Goal: Information Seeking & Learning: Learn about a topic

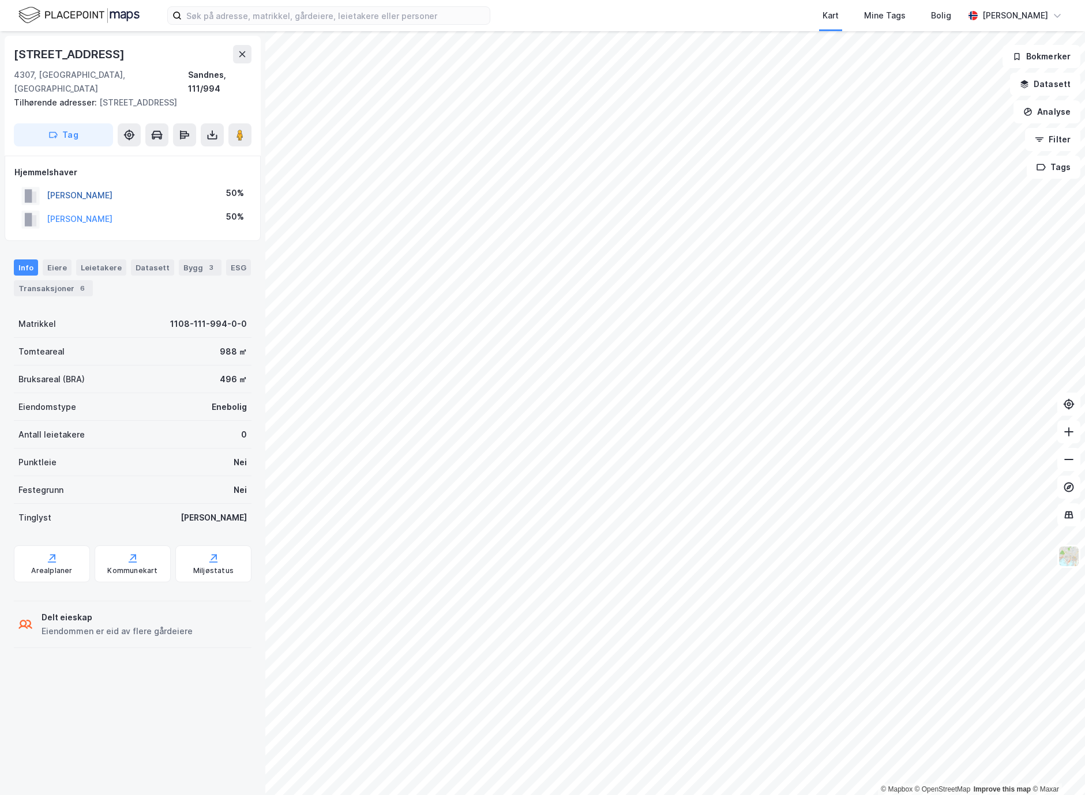
click at [0, 0] on button "[PERSON_NAME]" at bounding box center [0, 0] width 0 height 0
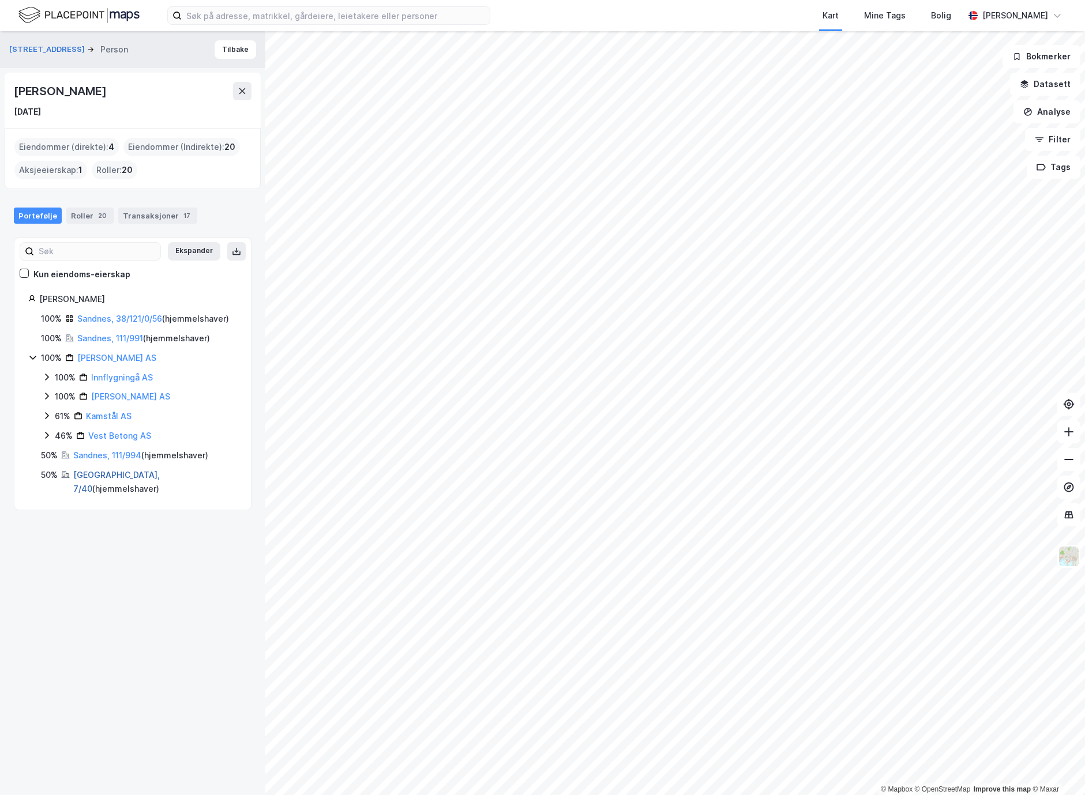
click at [102, 470] on link "[GEOGRAPHIC_DATA], 7/40" at bounding box center [116, 482] width 86 height 24
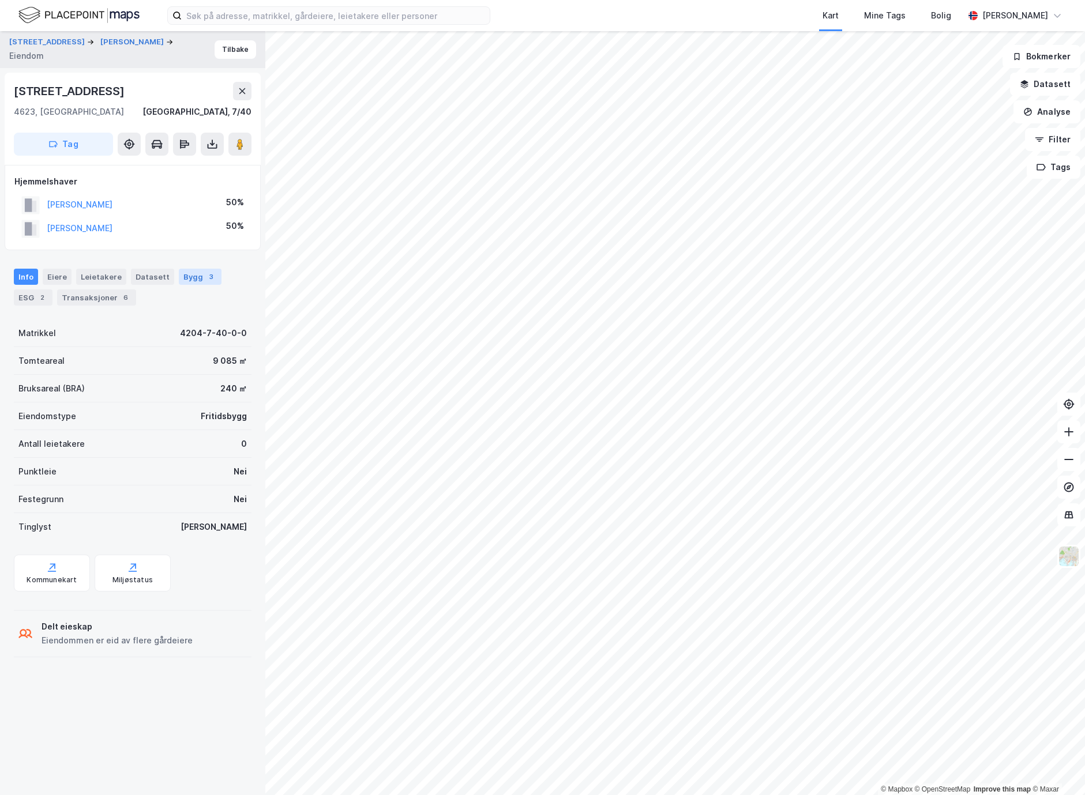
click at [189, 275] on div "Bygg 3" at bounding box center [200, 277] width 43 height 16
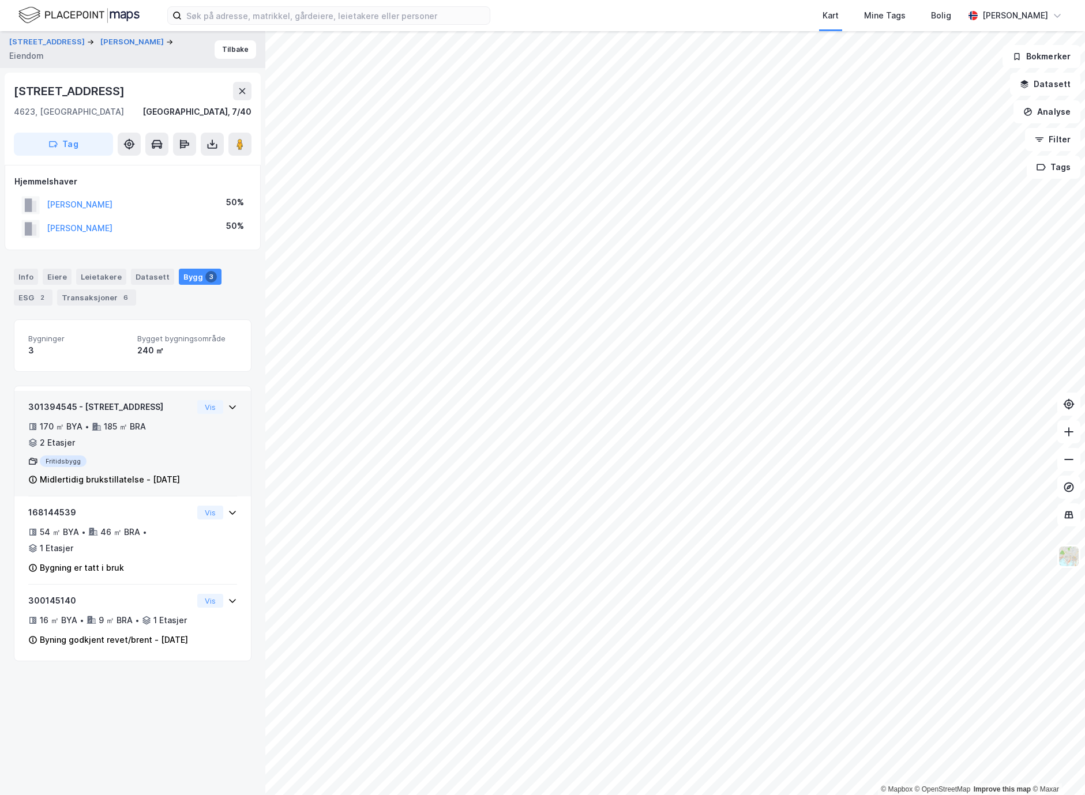
click at [61, 458] on div "Fritidsbygg" at bounding box center [110, 462] width 164 height 12
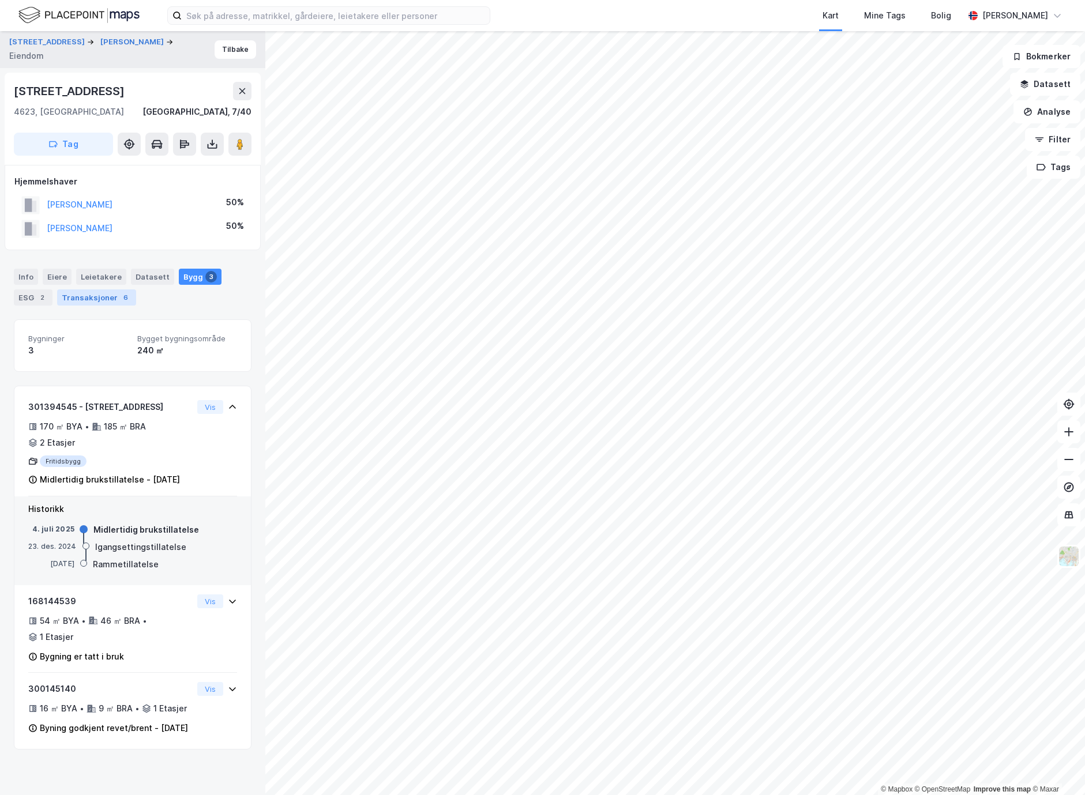
click at [107, 295] on div "Transaksjoner 6" at bounding box center [96, 297] width 79 height 16
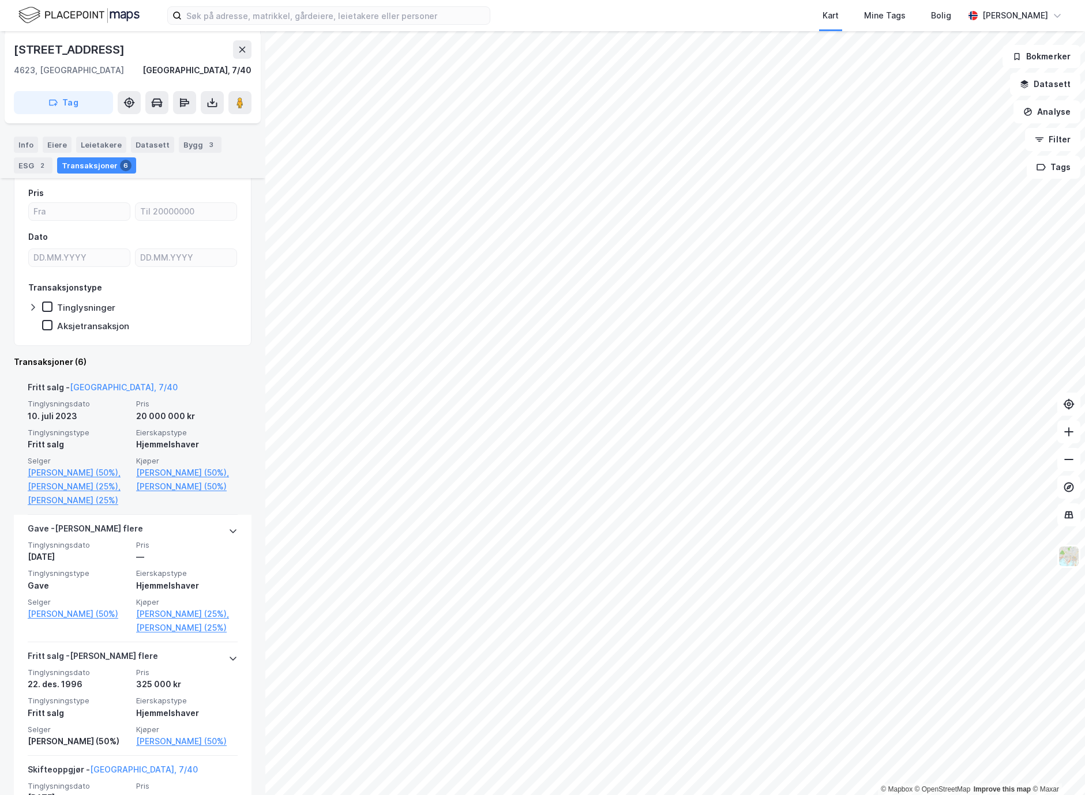
scroll to position [174, 0]
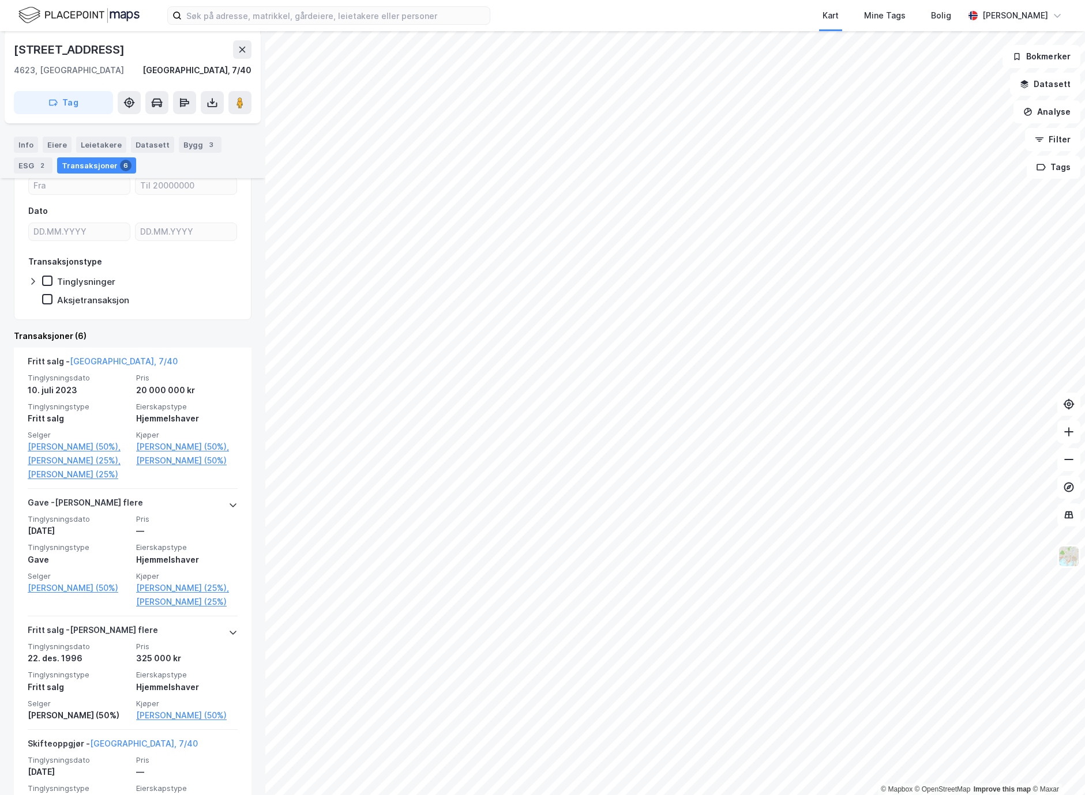
click at [1084, 373] on html "Kart Mine Tags Bolig [PERSON_NAME] © Mapbox © OpenStreetMap Improve this map © …" at bounding box center [542, 397] width 1085 height 795
